Goal: Task Accomplishment & Management: Complete application form

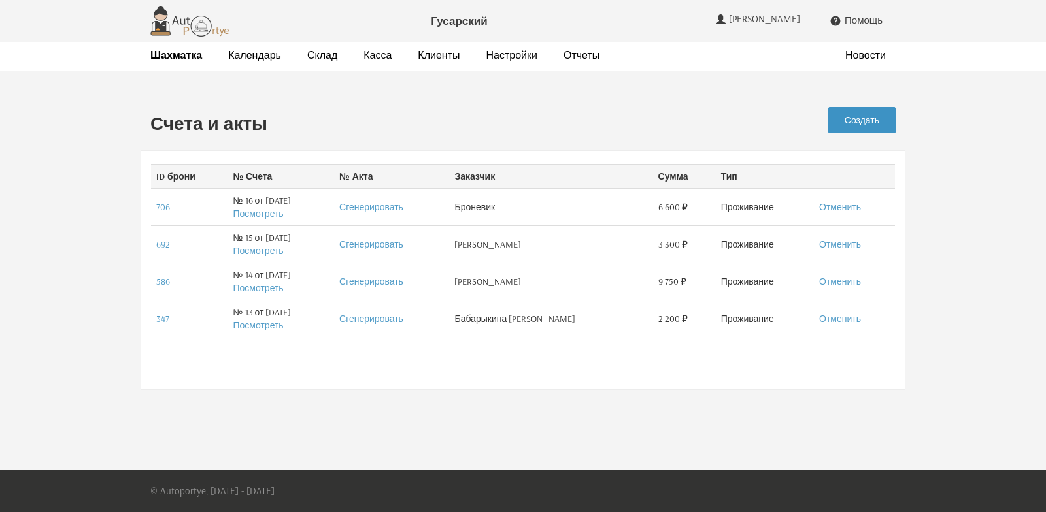
click at [868, 120] on link "Создать" at bounding box center [861, 120] width 67 height 26
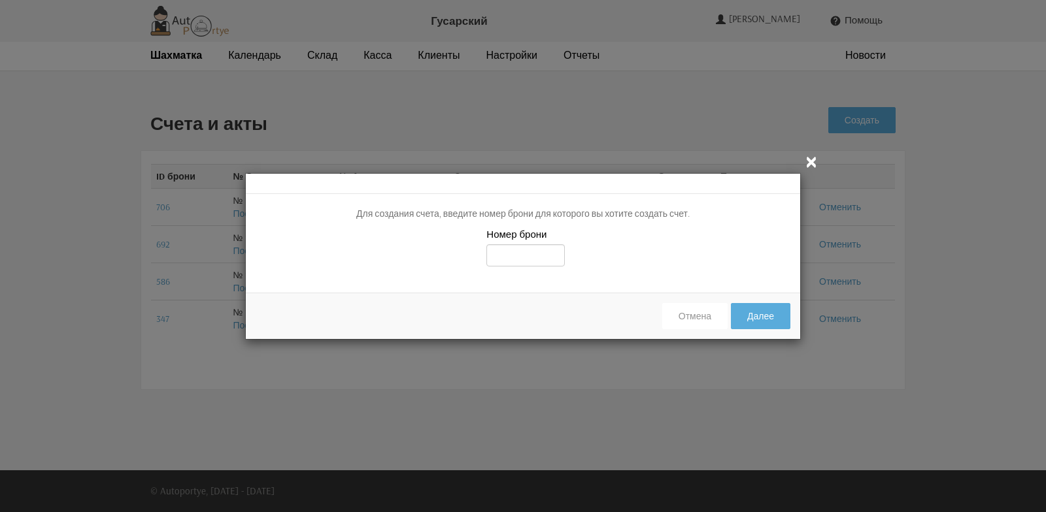
click at [810, 164] on icon "" at bounding box center [811, 162] width 16 height 16
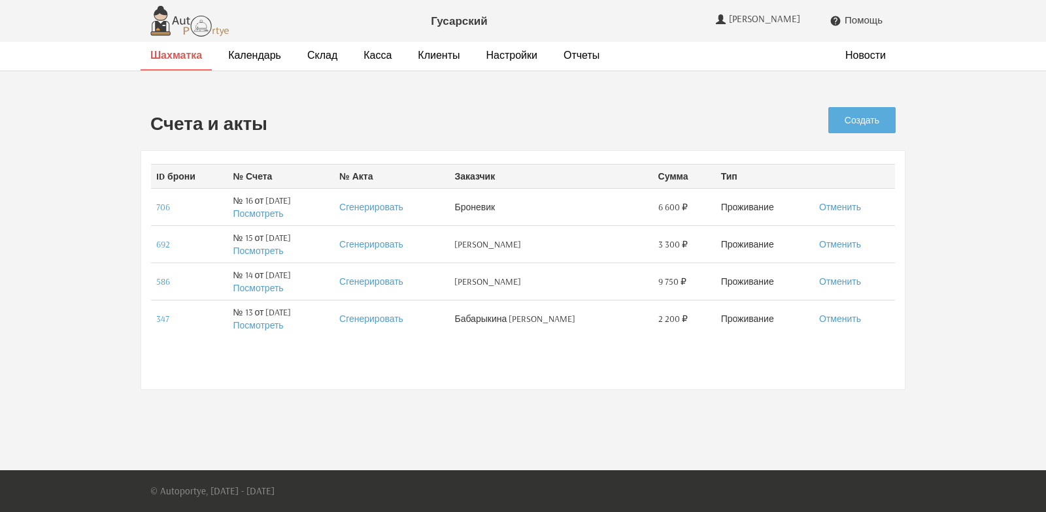
click at [174, 61] on link "Шахматка" at bounding box center [176, 55] width 52 height 14
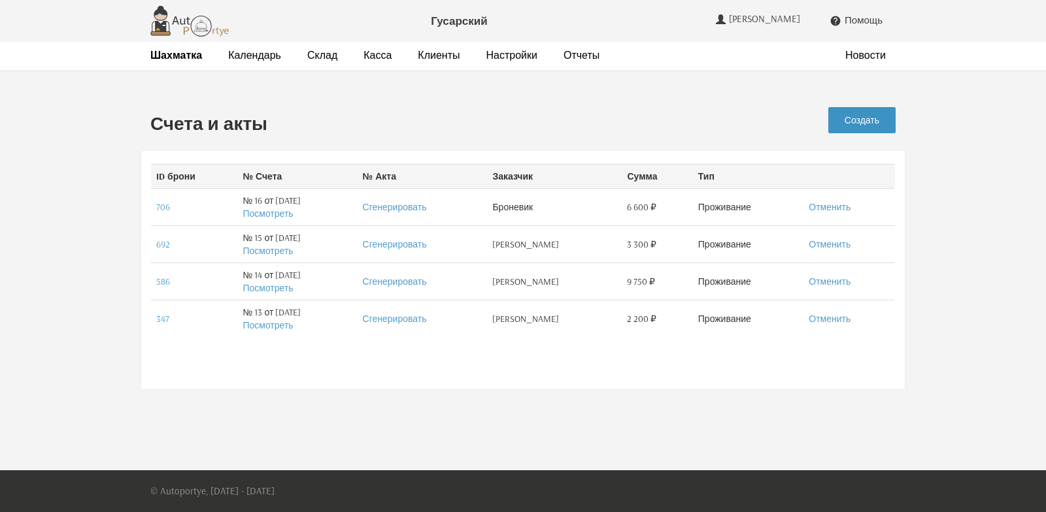
click at [870, 120] on link "Создать" at bounding box center [861, 120] width 67 height 26
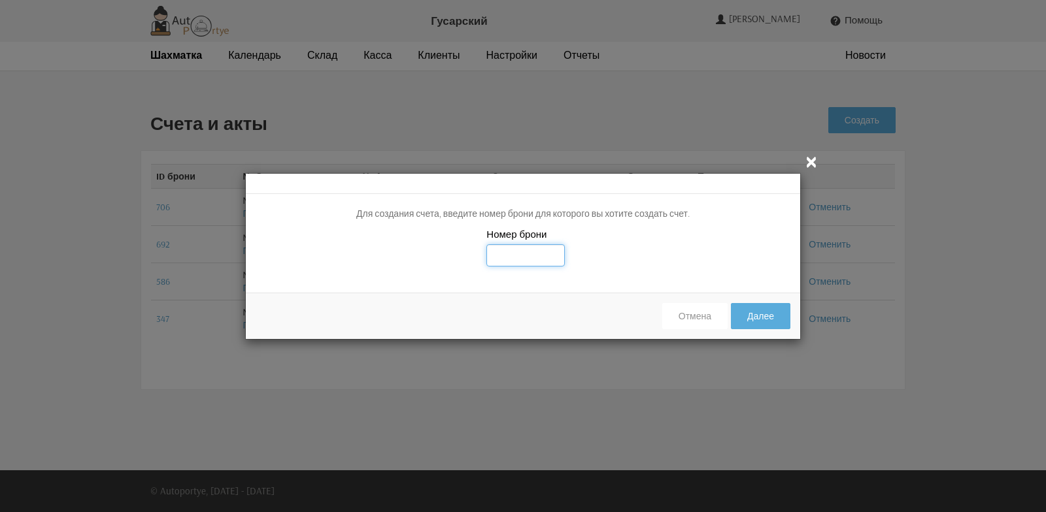
click at [508, 254] on input "text" at bounding box center [525, 255] width 78 height 22
type input "721"
click at [760, 325] on button "Далее" at bounding box center [760, 316] width 59 height 26
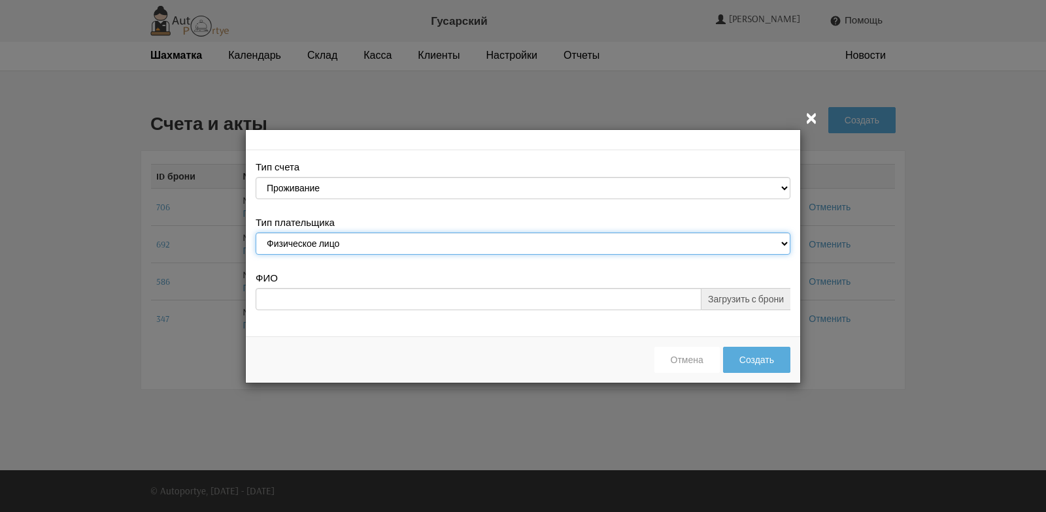
click at [784, 245] on select "Физическое лицо Юридическое лицо" at bounding box center [523, 244] width 535 height 22
select select "legal_entity"
click at [256, 233] on select "Физическое лицо Юридическое лицо" at bounding box center [523, 244] width 535 height 22
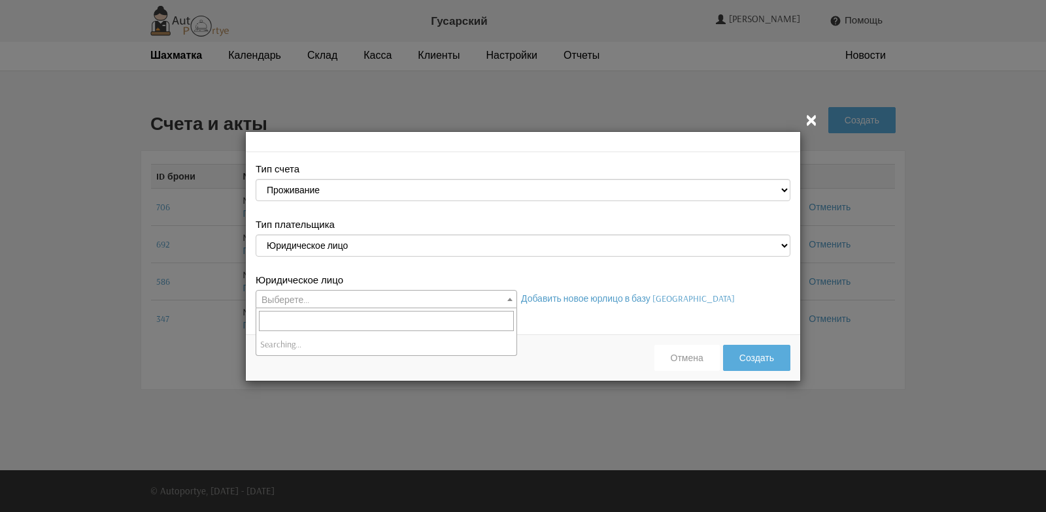
click at [509, 301] on span at bounding box center [509, 299] width 13 height 17
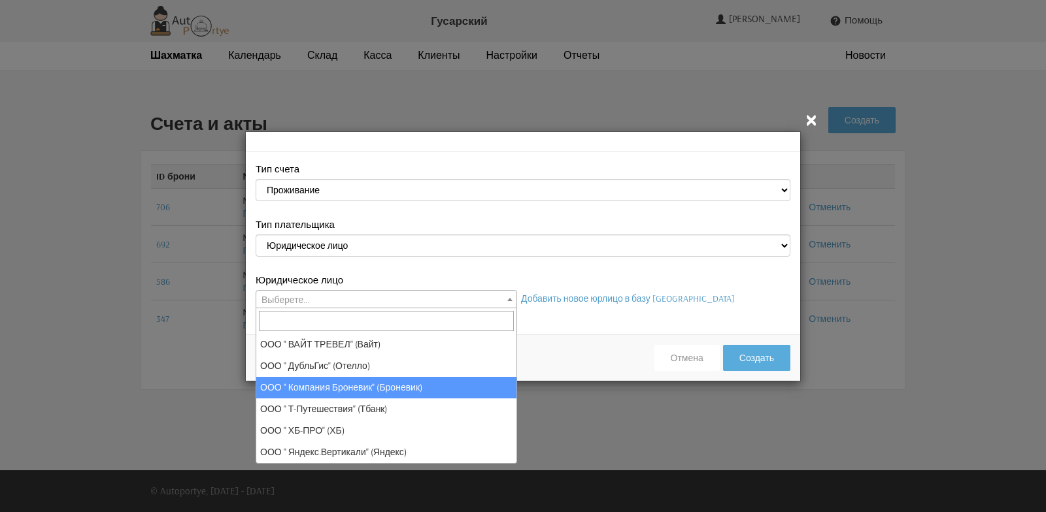
select select "113"
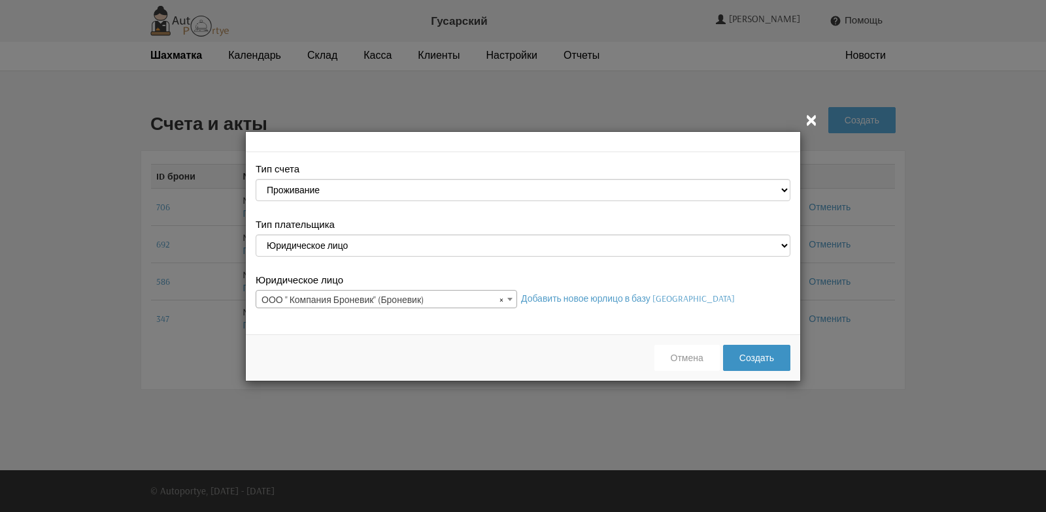
click at [758, 362] on button "Создать" at bounding box center [756, 358] width 67 height 26
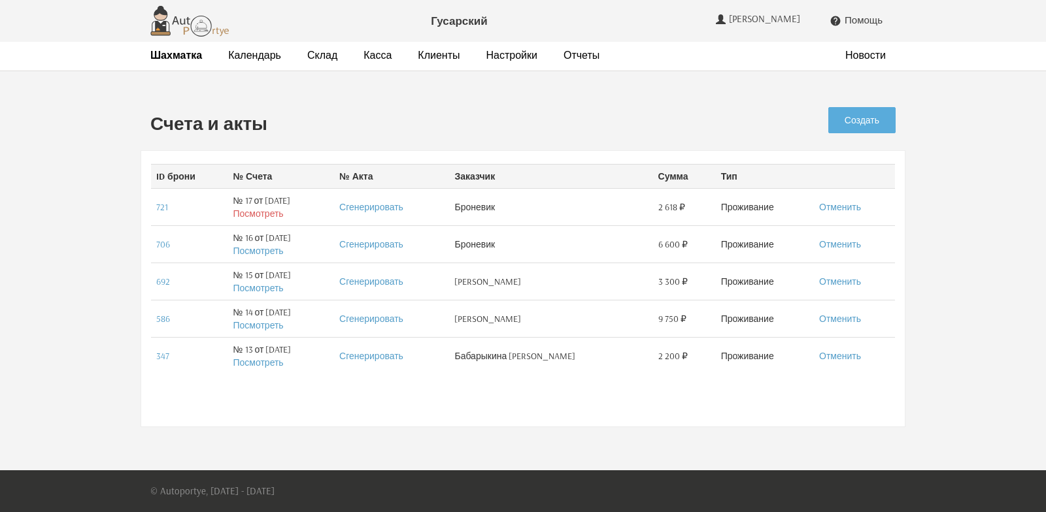
click at [260, 215] on link "Посмотреть" at bounding box center [258, 214] width 50 height 12
click at [182, 52] on strong "Шахматка" at bounding box center [176, 54] width 52 height 13
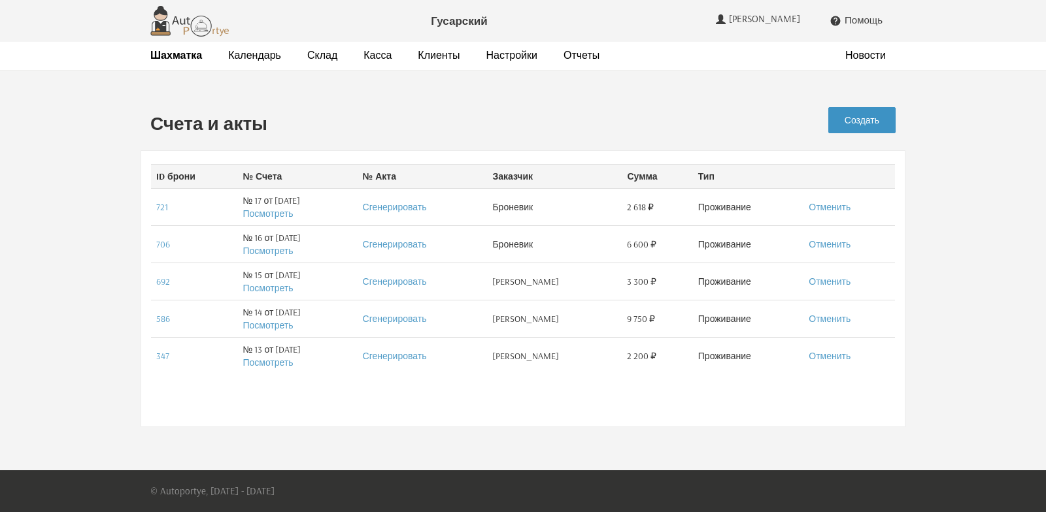
click at [855, 122] on link "Создать" at bounding box center [861, 120] width 67 height 26
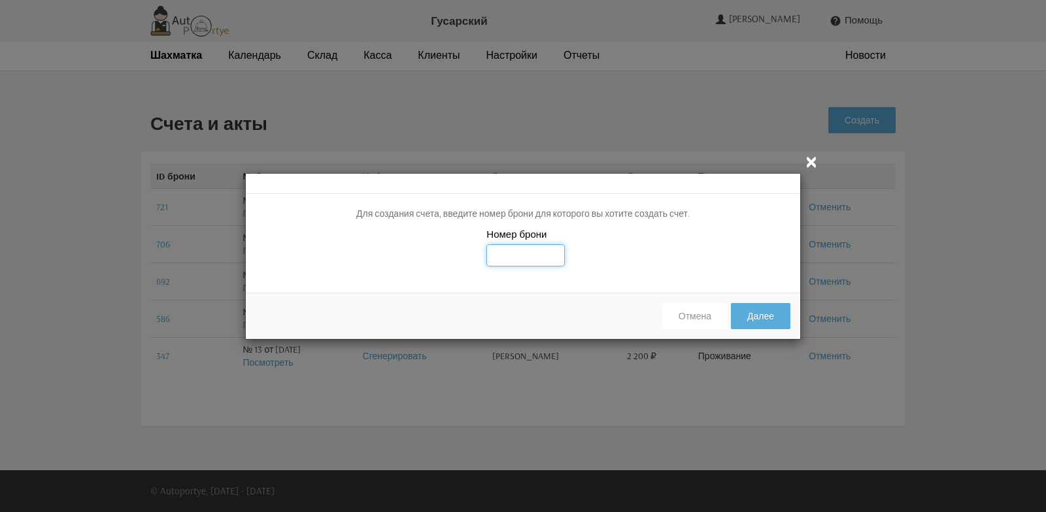
click at [501, 252] on input "text" at bounding box center [525, 255] width 78 height 22
type input "721"
click at [758, 314] on button "Далее" at bounding box center [760, 316] width 59 height 26
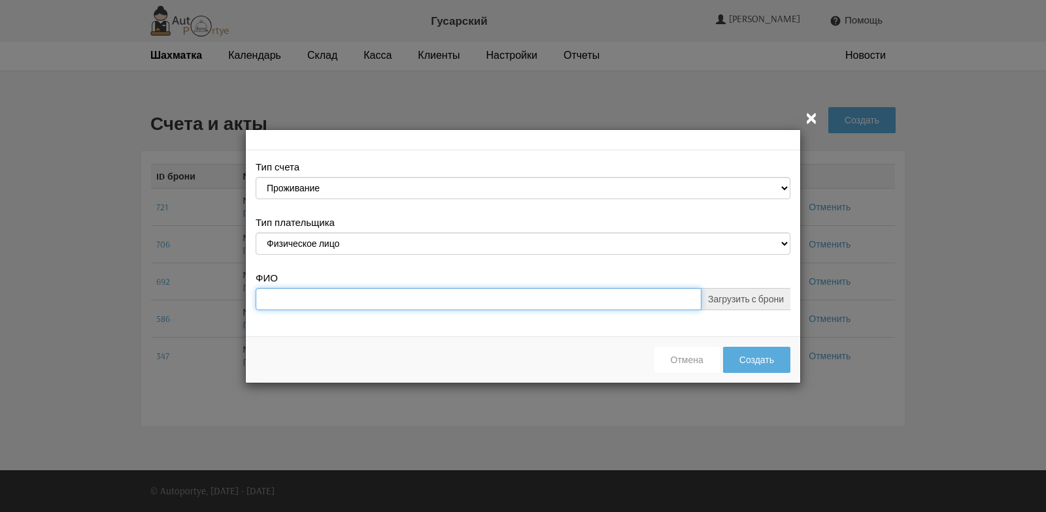
click at [291, 303] on input "ФИО" at bounding box center [479, 299] width 446 height 22
type input "Б"
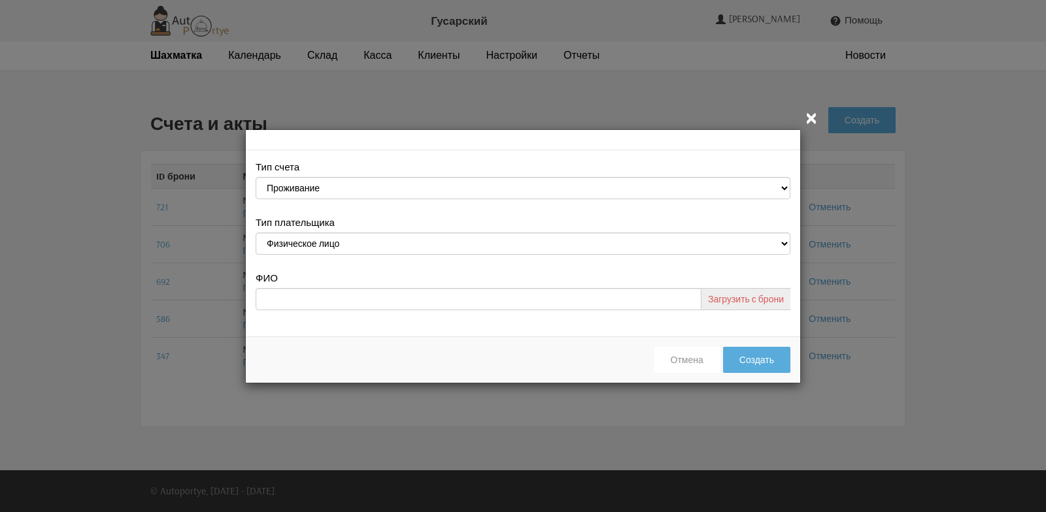
click at [738, 299] on link "Загрузить с брони" at bounding box center [745, 299] width 89 height 22
type input "Барвицкий Александр"
click at [766, 362] on button "Создать" at bounding box center [756, 360] width 67 height 26
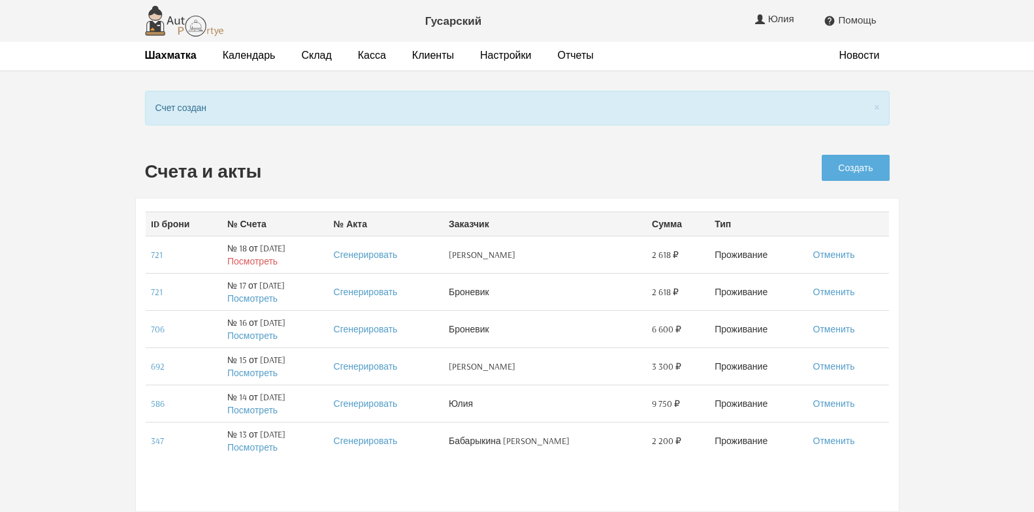
click at [256, 265] on link "Посмотреть" at bounding box center [252, 262] width 50 height 12
click at [242, 300] on link "Посмотреть" at bounding box center [252, 299] width 50 height 12
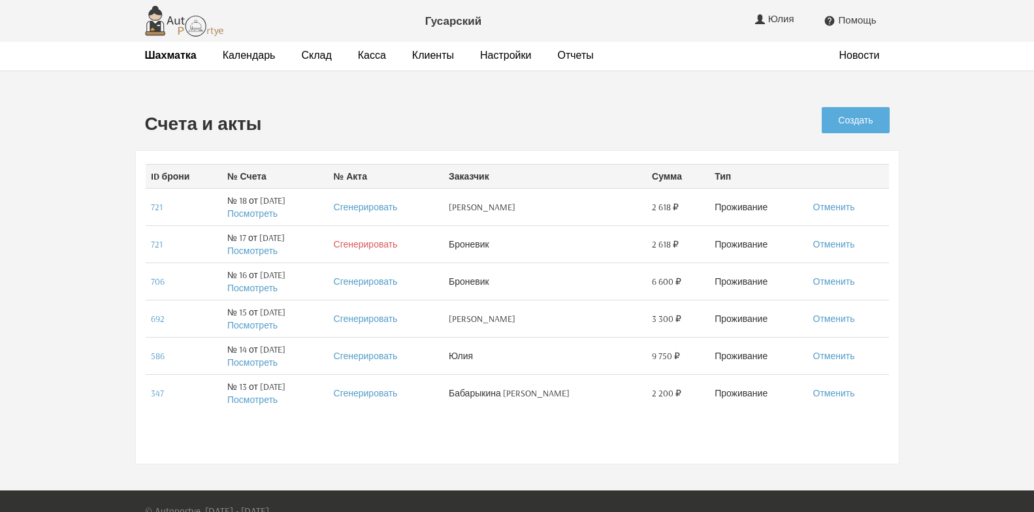
click at [386, 244] on link "Сгенерировать" at bounding box center [366, 245] width 64 height 12
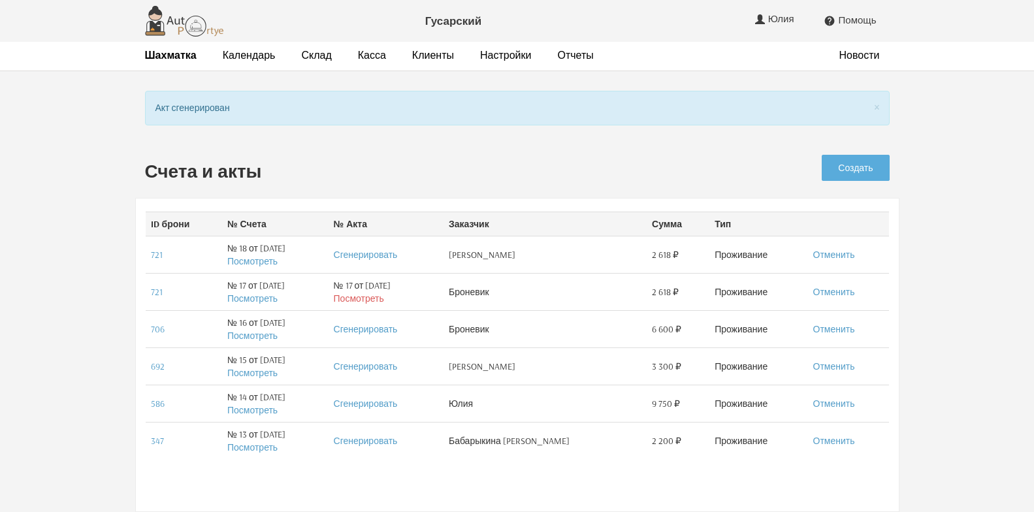
click at [365, 303] on link "Посмотреть" at bounding box center [359, 299] width 50 height 12
click at [243, 300] on link "Посмотреть" at bounding box center [252, 299] width 50 height 12
